Goal: Task Accomplishment & Management: Manage account settings

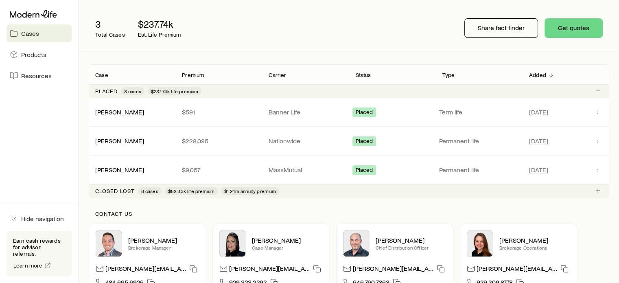
scroll to position [91, 0]
click at [133, 137] on div "[PERSON_NAME]" at bounding box center [132, 141] width 87 height 8
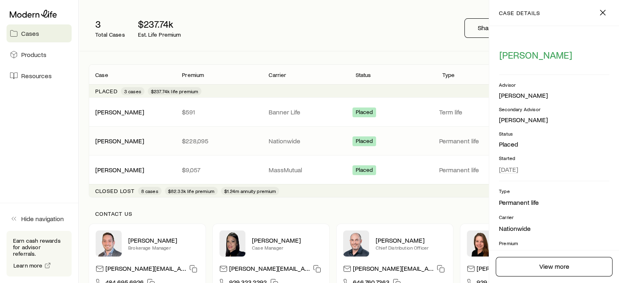
scroll to position [115, 0]
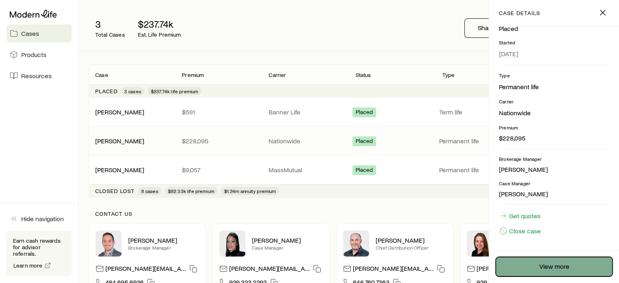
click at [548, 272] on link "View more" at bounding box center [553, 267] width 117 height 20
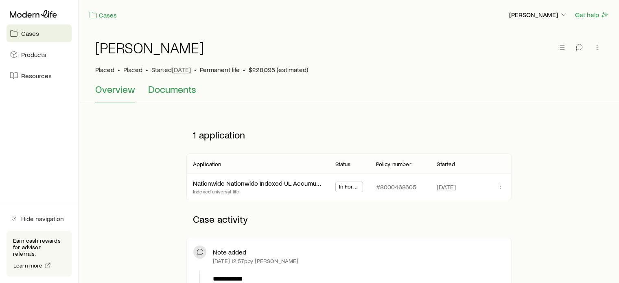
click at [175, 89] on span "Documents" at bounding box center [172, 88] width 48 height 11
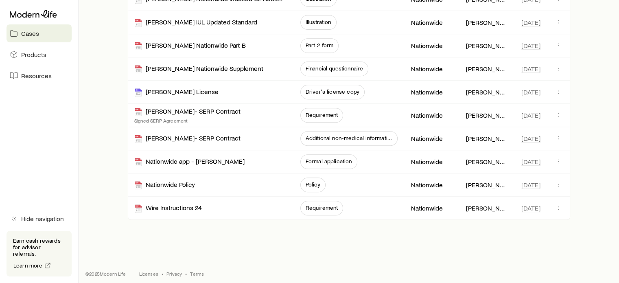
scroll to position [357, 0]
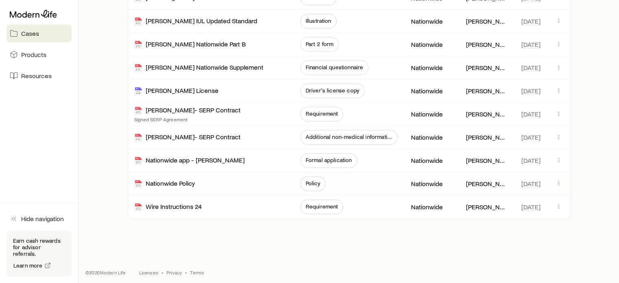
click at [306, 184] on span "Policy" at bounding box center [312, 183] width 15 height 7
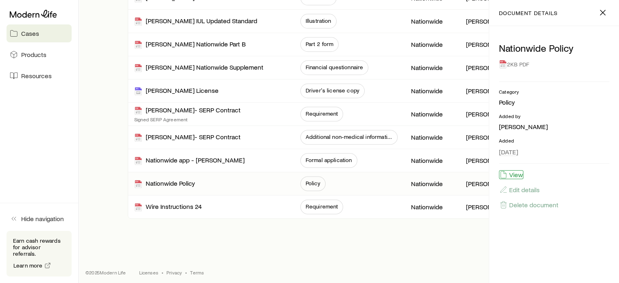
click at [515, 174] on button "View" at bounding box center [511, 174] width 24 height 9
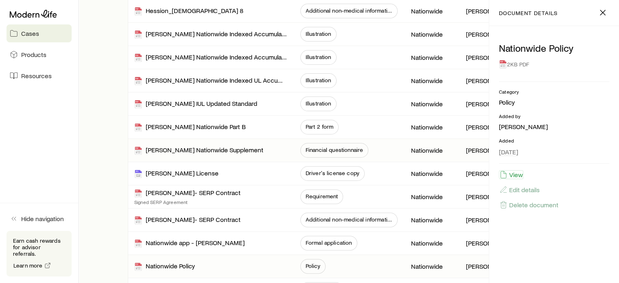
scroll to position [274, 0]
click at [396, 105] on div "Illustration" at bounding box center [349, 104] width 98 height 23
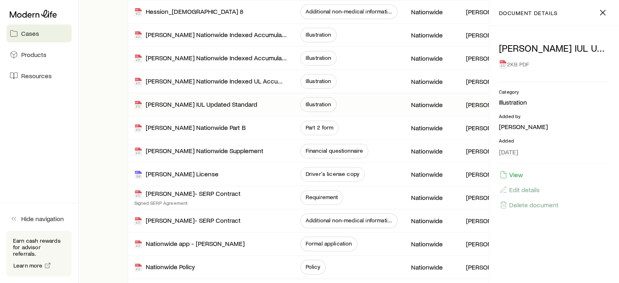
click at [396, 105] on div "Illustration" at bounding box center [349, 104] width 98 height 23
click at [73, 109] on aside "Cases Products Resources Hide navigation Earn cash rewards for advisor referral…" at bounding box center [39, 141] width 79 height 283
click at [599, 14] on icon "button" at bounding box center [602, 13] width 10 height 10
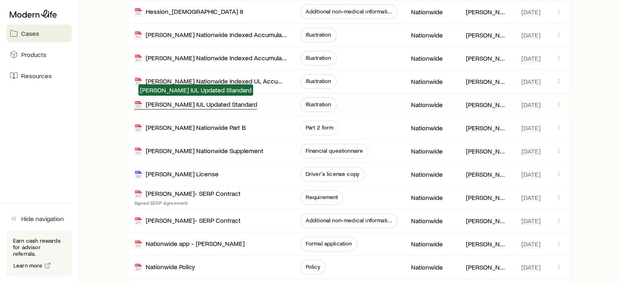
click at [257, 101] on div "[PERSON_NAME] IUL Updated Standard" at bounding box center [195, 104] width 123 height 9
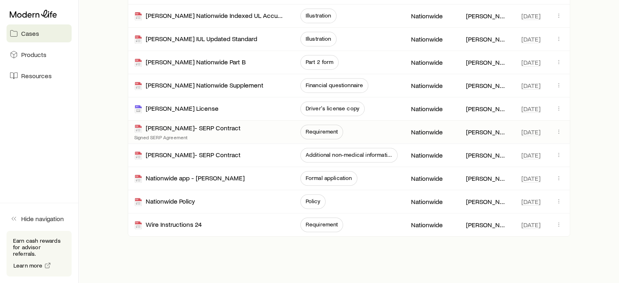
scroll to position [340, 0]
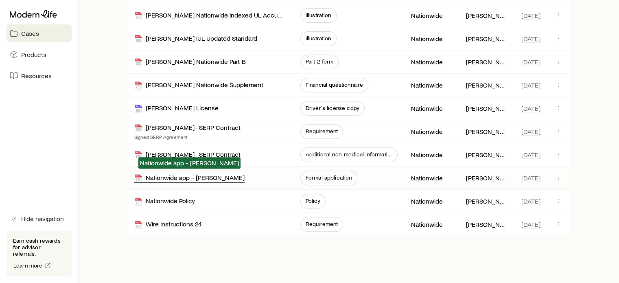
click at [203, 179] on div "Nationwide app - [PERSON_NAME]" at bounding box center [189, 177] width 110 height 9
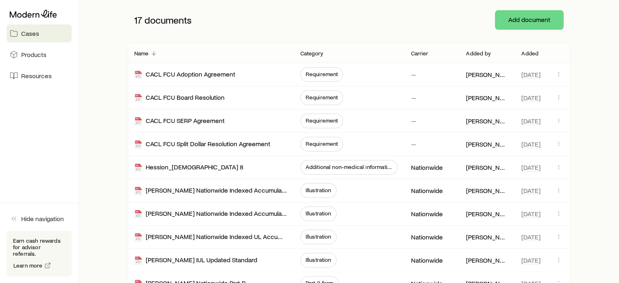
scroll to position [117, 0]
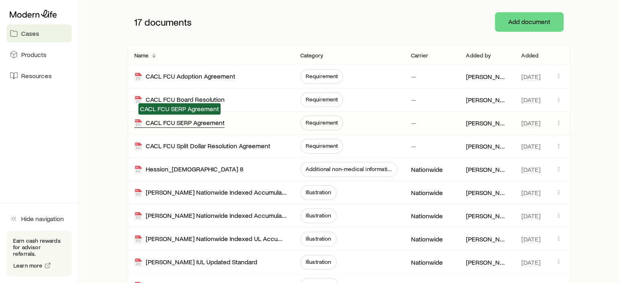
click at [207, 120] on div "CACL FCU SERP Agreement" at bounding box center [179, 122] width 90 height 9
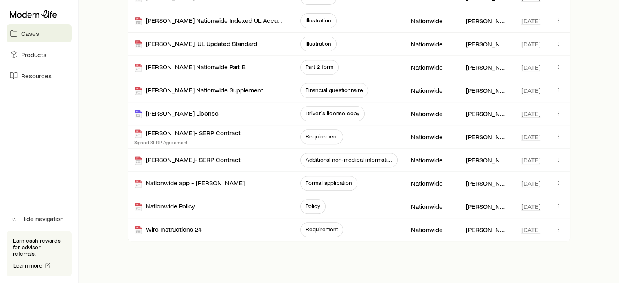
scroll to position [338, 0]
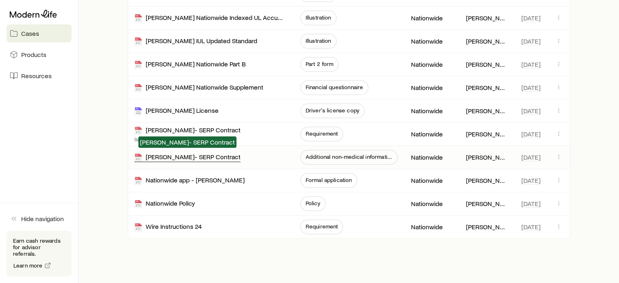
click at [200, 154] on div "[PERSON_NAME]- SERP Contract" at bounding box center [187, 157] width 106 height 9
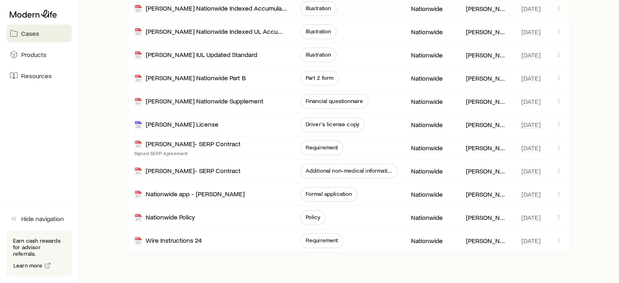
scroll to position [325, 0]
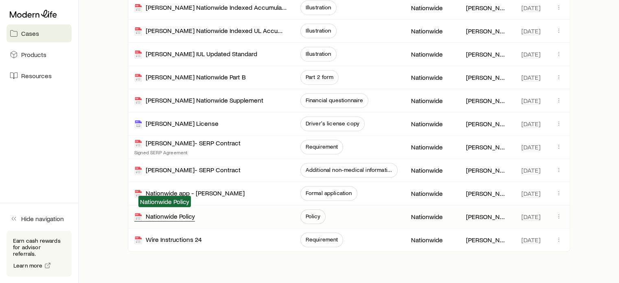
click at [166, 215] on div "Nationwide Policy" at bounding box center [164, 216] width 61 height 9
